Goal: Task Accomplishment & Management: Use online tool/utility

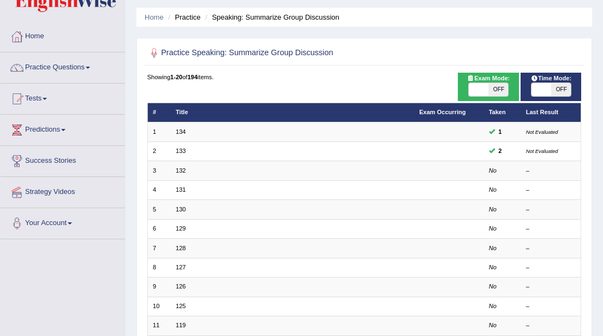
scroll to position [33, 0]
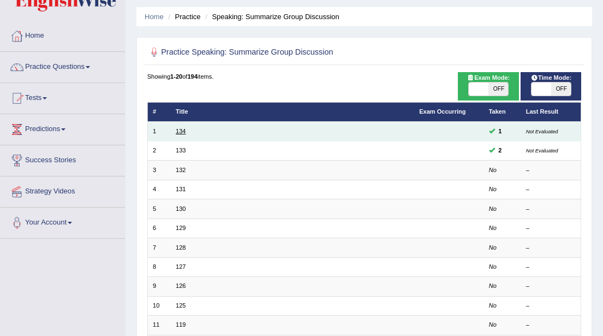
click at [182, 131] on link "134" at bounding box center [181, 131] width 10 height 7
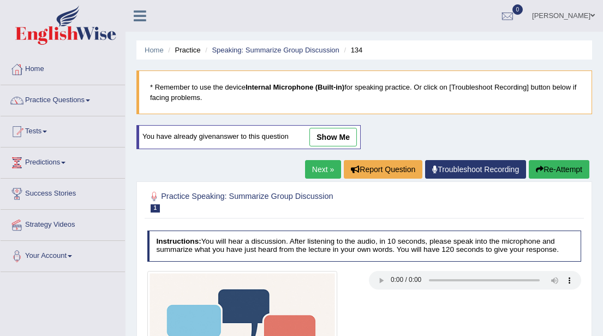
click at [547, 171] on button "Re-Attempt" at bounding box center [559, 169] width 61 height 19
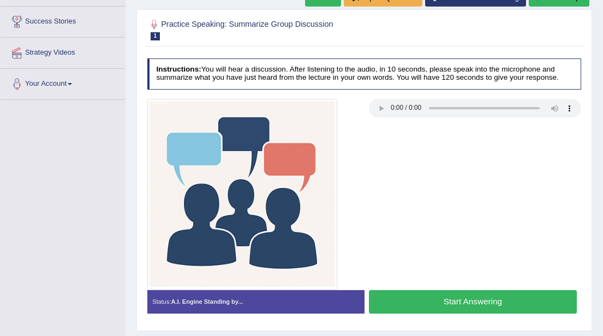
scroll to position [168, 0]
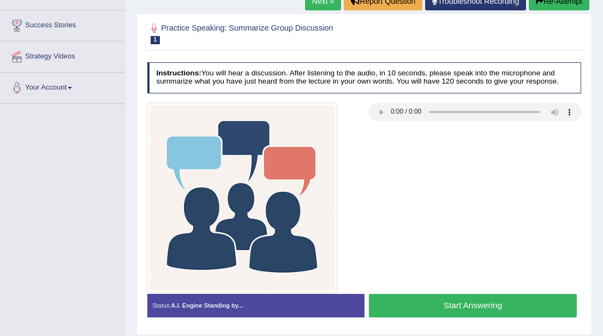
click at [432, 315] on button "Start Answering" at bounding box center [473, 305] width 208 height 23
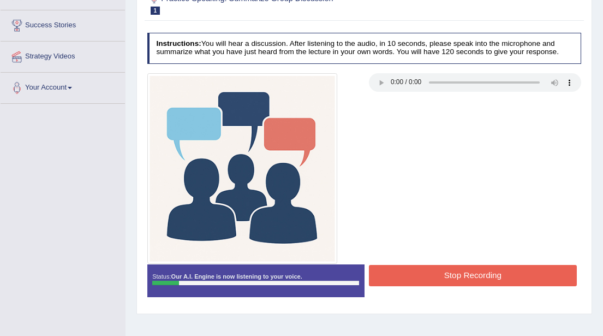
click at [466, 286] on button "Stop Recording" at bounding box center [473, 275] width 208 height 21
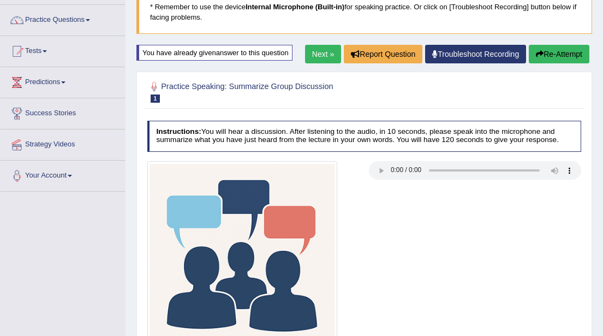
scroll to position [65, 0]
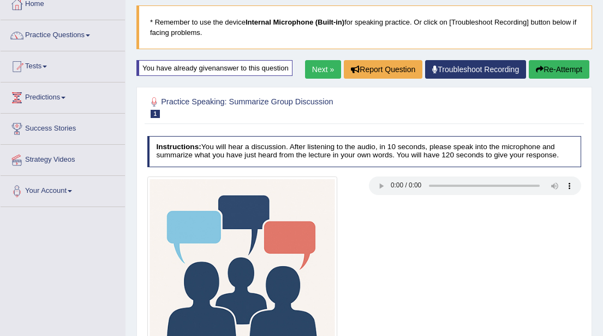
click at [558, 70] on button "Re-Attempt" at bounding box center [559, 69] width 61 height 19
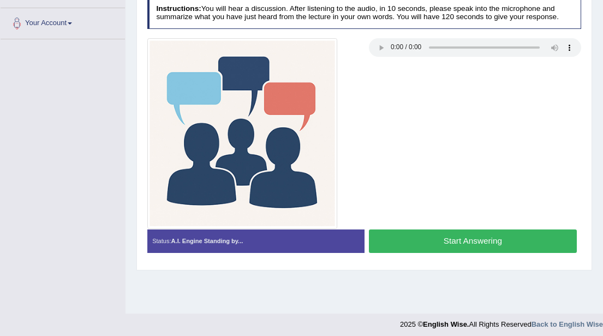
scroll to position [236, 0]
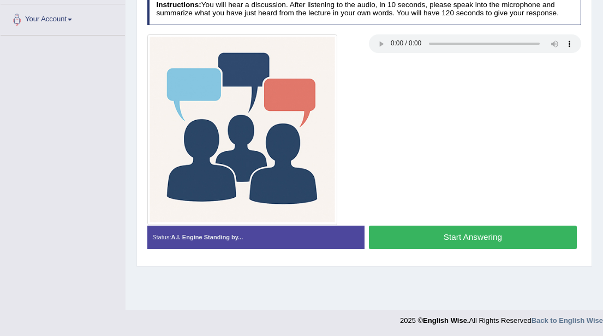
click at [431, 249] on button "Start Answering" at bounding box center [473, 236] width 208 height 23
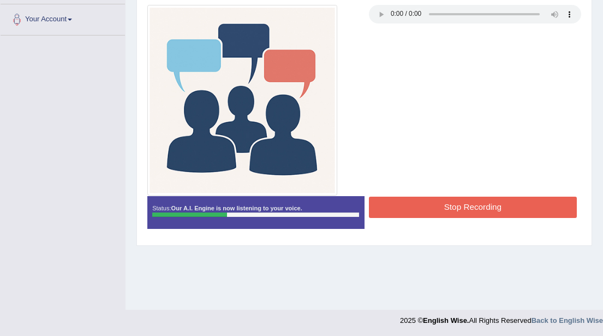
click at [461, 216] on button "Stop Recording" at bounding box center [473, 206] width 208 height 21
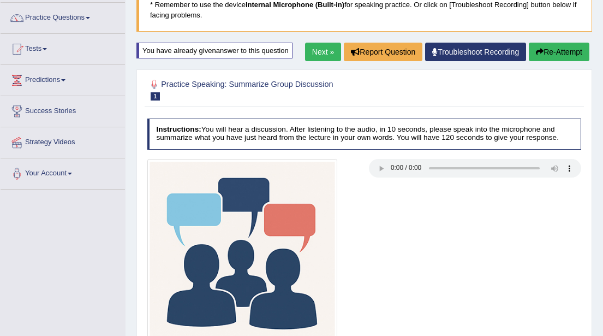
scroll to position [79, 0]
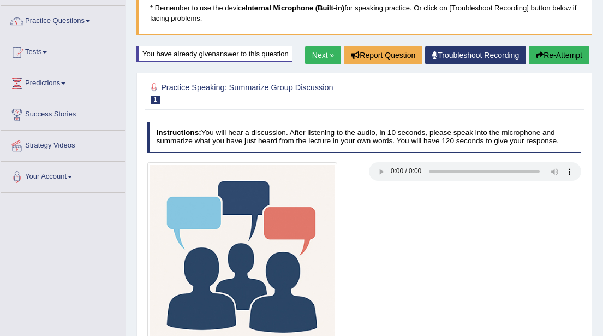
click at [312, 56] on link "Next »" at bounding box center [323, 55] width 36 height 19
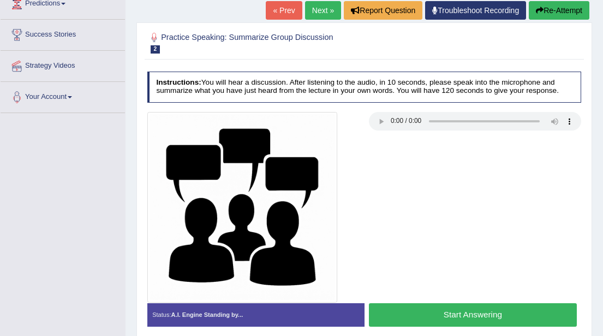
scroll to position [157, 0]
